Goal: Information Seeking & Learning: Learn about a topic

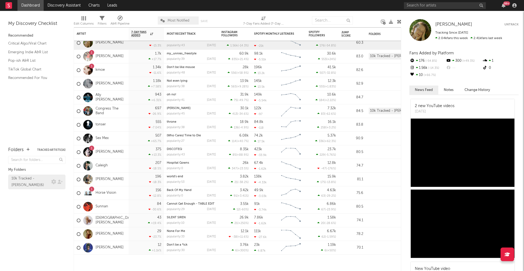
click at [43, 180] on div "10k Tracked - [PERSON_NAME] ( 6 )" at bounding box center [36, 181] width 57 height 15
click at [45, 177] on div "10k Tracked - [PERSON_NAME] ( 6 )" at bounding box center [30, 181] width 38 height 13
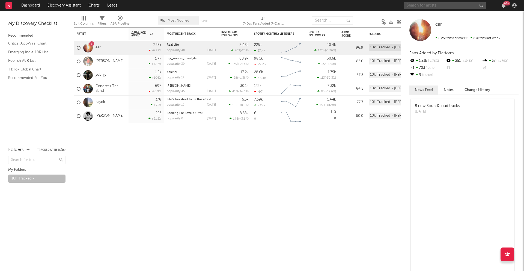
click at [443, 6] on input "text" at bounding box center [445, 5] width 82 height 7
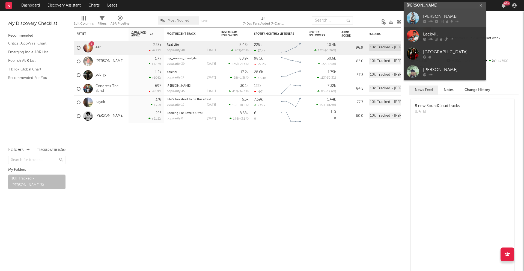
type input "[PERSON_NAME]"
click at [443, 21] on div at bounding box center [453, 21] width 60 height 3
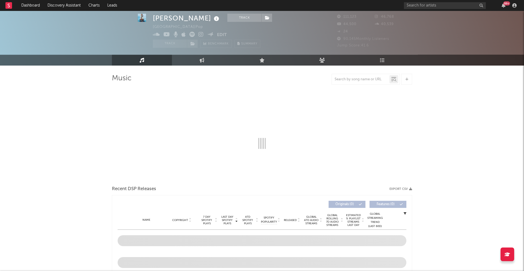
scroll to position [18, 0]
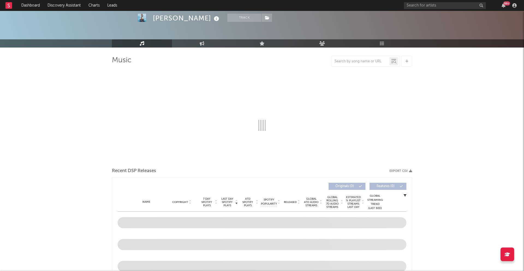
select select "6m"
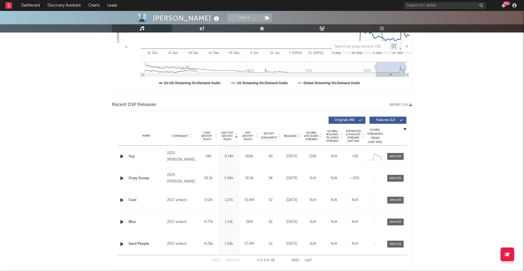
scroll to position [0, 0]
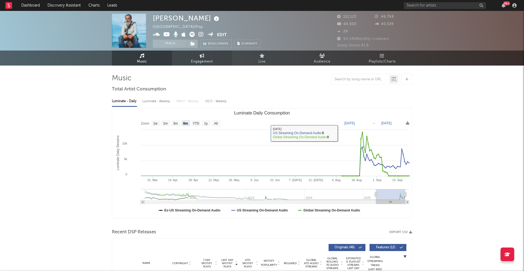
click at [205, 61] on span "Engagement" at bounding box center [202, 61] width 22 height 7
select select "1w"
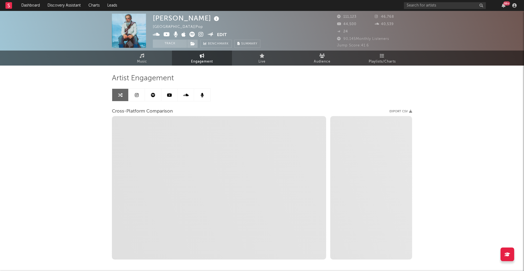
select select "1m"
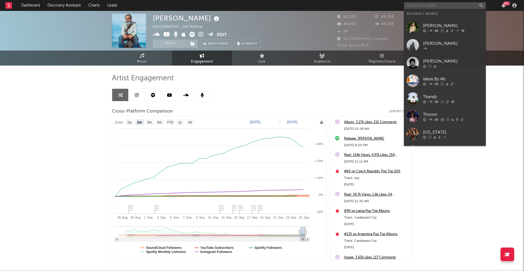
click at [413, 8] on input "text" at bounding box center [445, 5] width 82 height 7
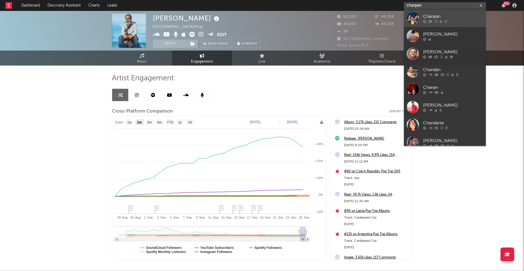
type input "chanpan"
click at [430, 17] on div "Chanpan" at bounding box center [453, 16] width 60 height 7
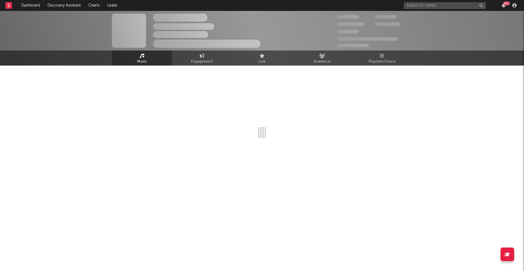
select select "6m"
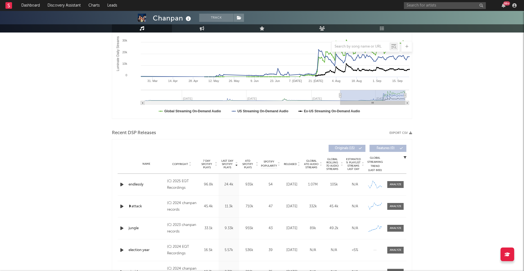
scroll to position [150, 0]
